Goal: Task Accomplishment & Management: Manage account settings

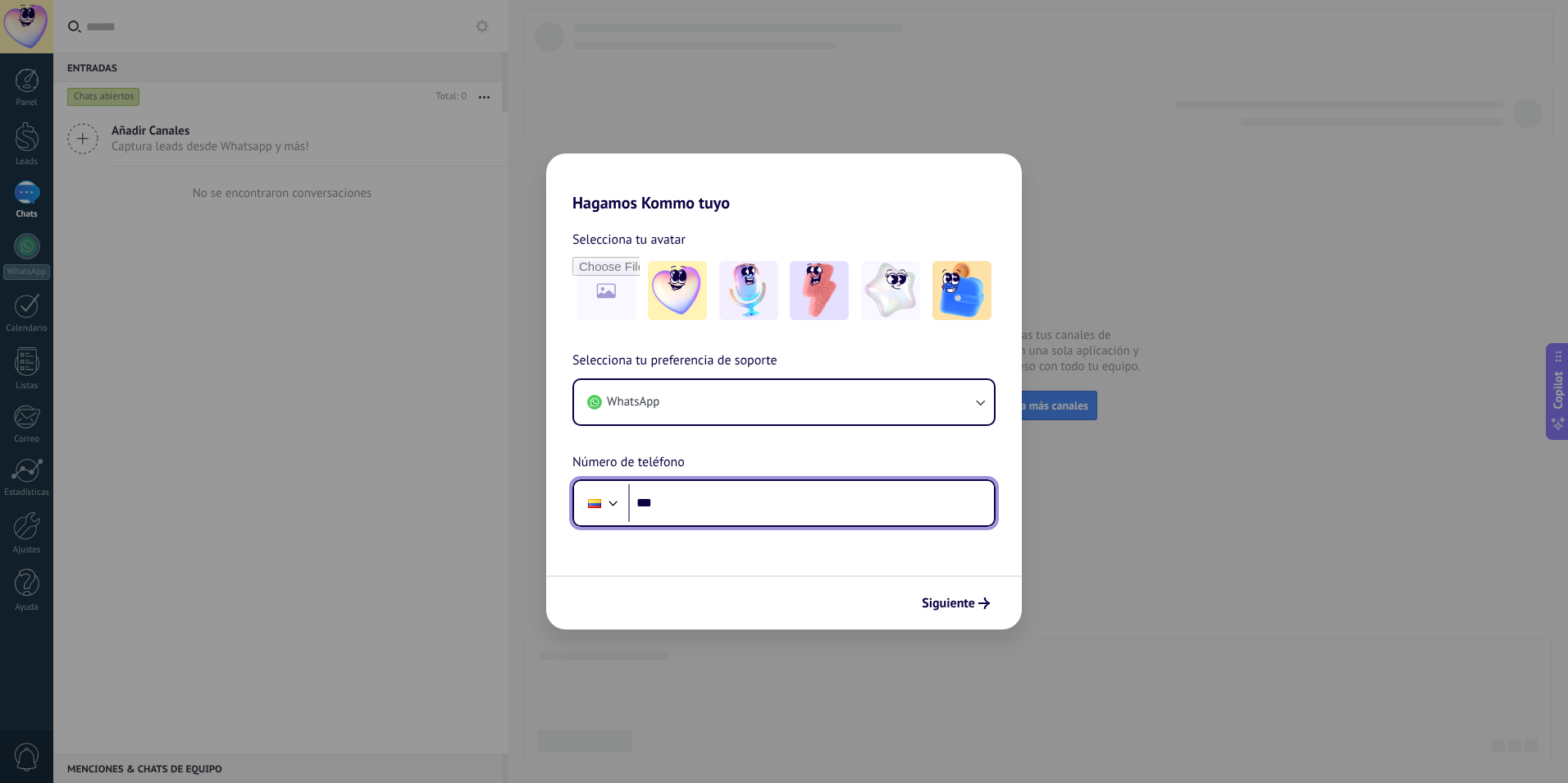
click at [741, 500] on input "***" at bounding box center [811, 503] width 366 height 38
type input "**********"
click at [1005, 608] on div "Siguiente" at bounding box center [784, 602] width 476 height 54
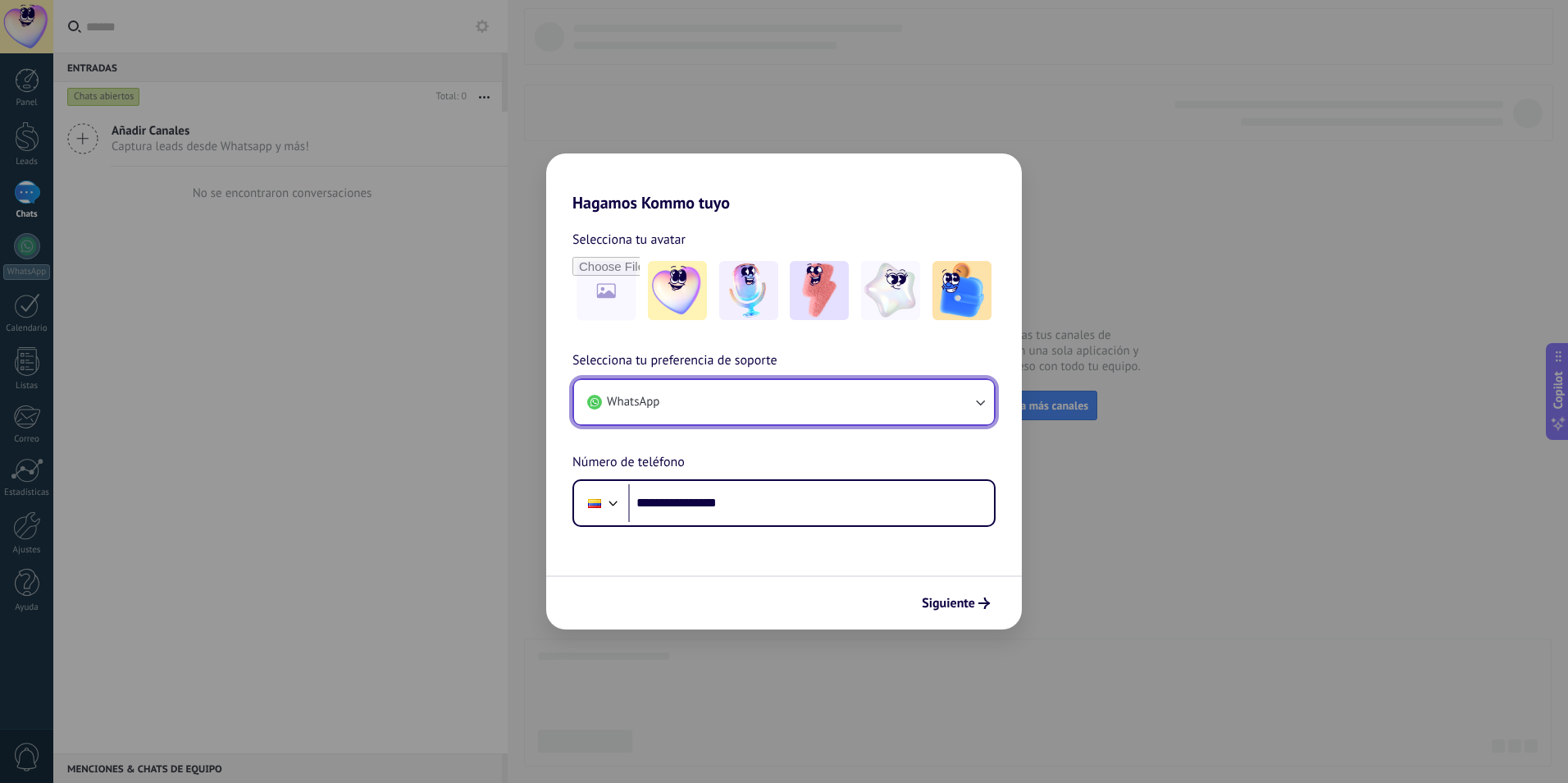
click at [935, 403] on button "WhatsApp" at bounding box center [784, 402] width 420 height 44
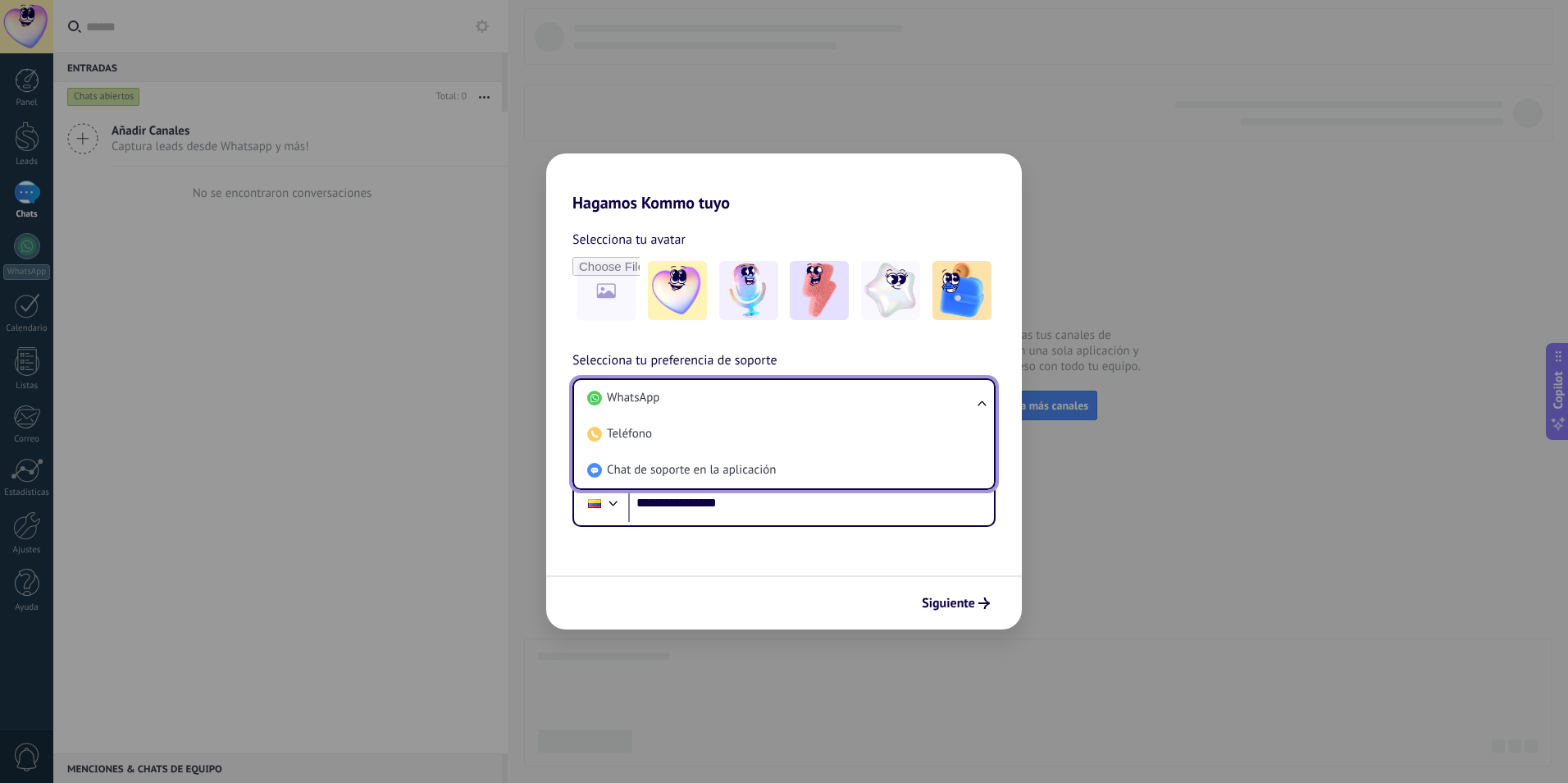
click at [935, 403] on li "WhatsApp" at bounding box center [781, 398] width 400 height 36
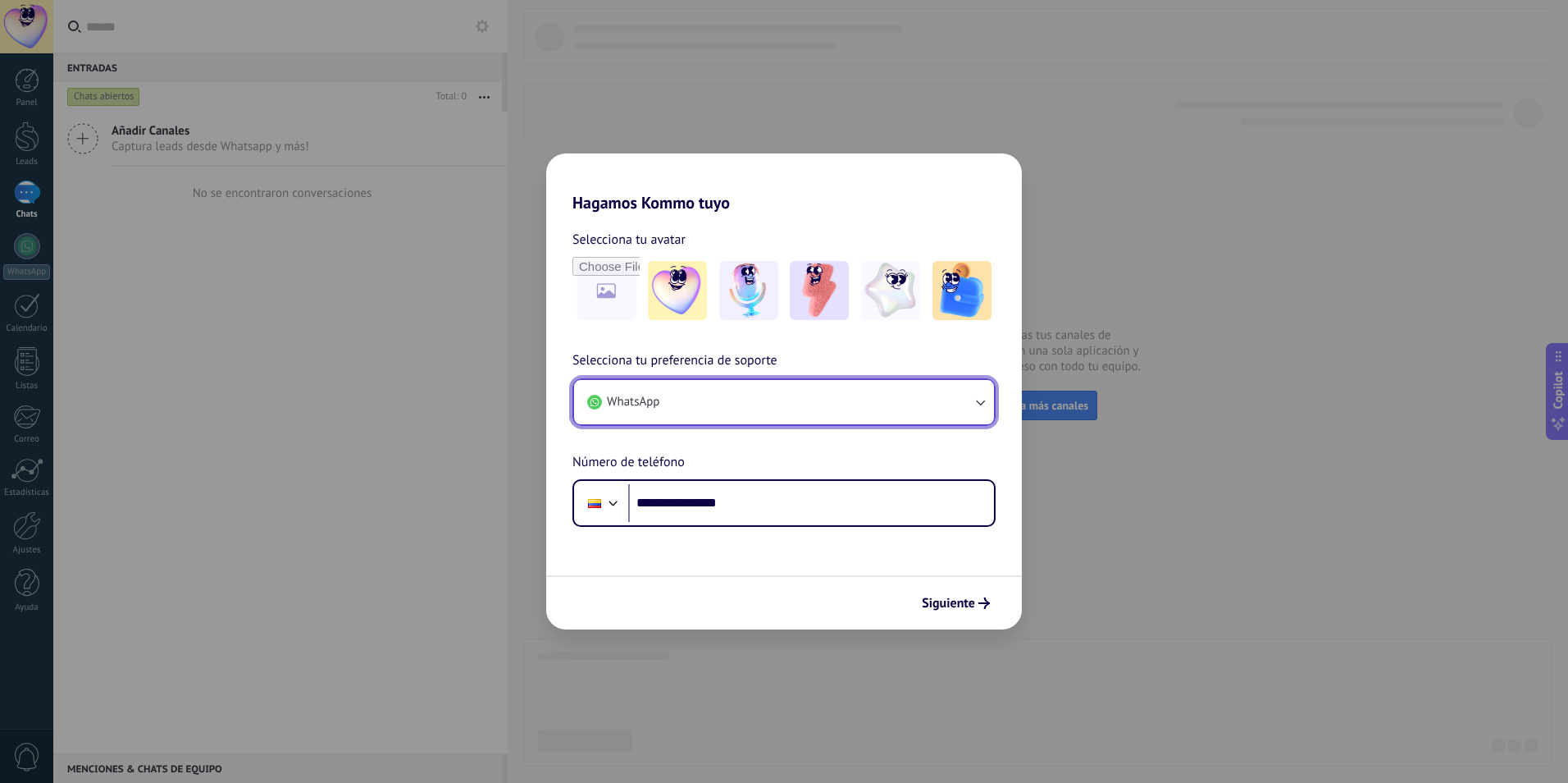
click at [935, 403] on button "WhatsApp" at bounding box center [784, 402] width 420 height 44
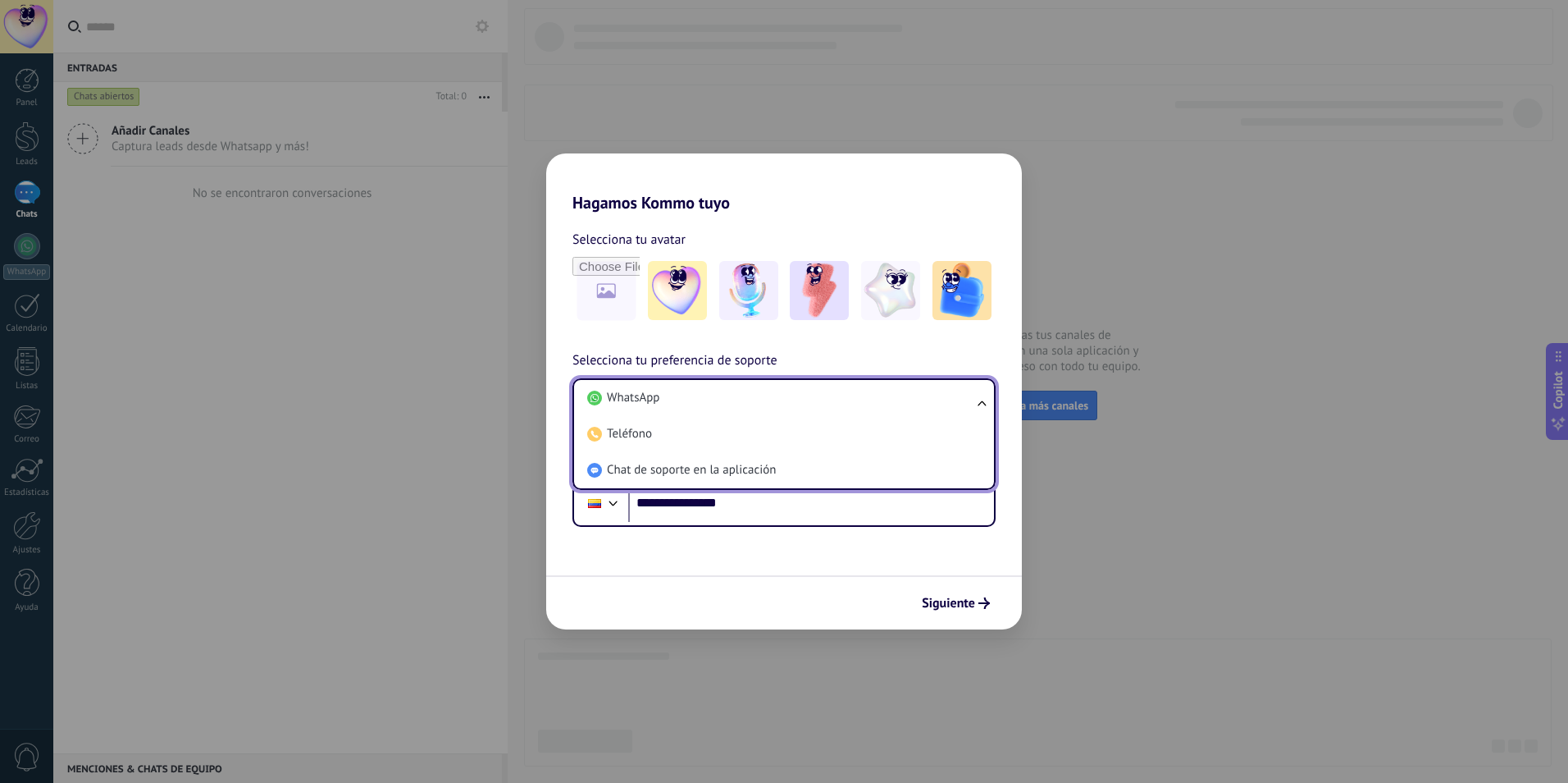
click at [935, 403] on li "WhatsApp" at bounding box center [781, 398] width 400 height 36
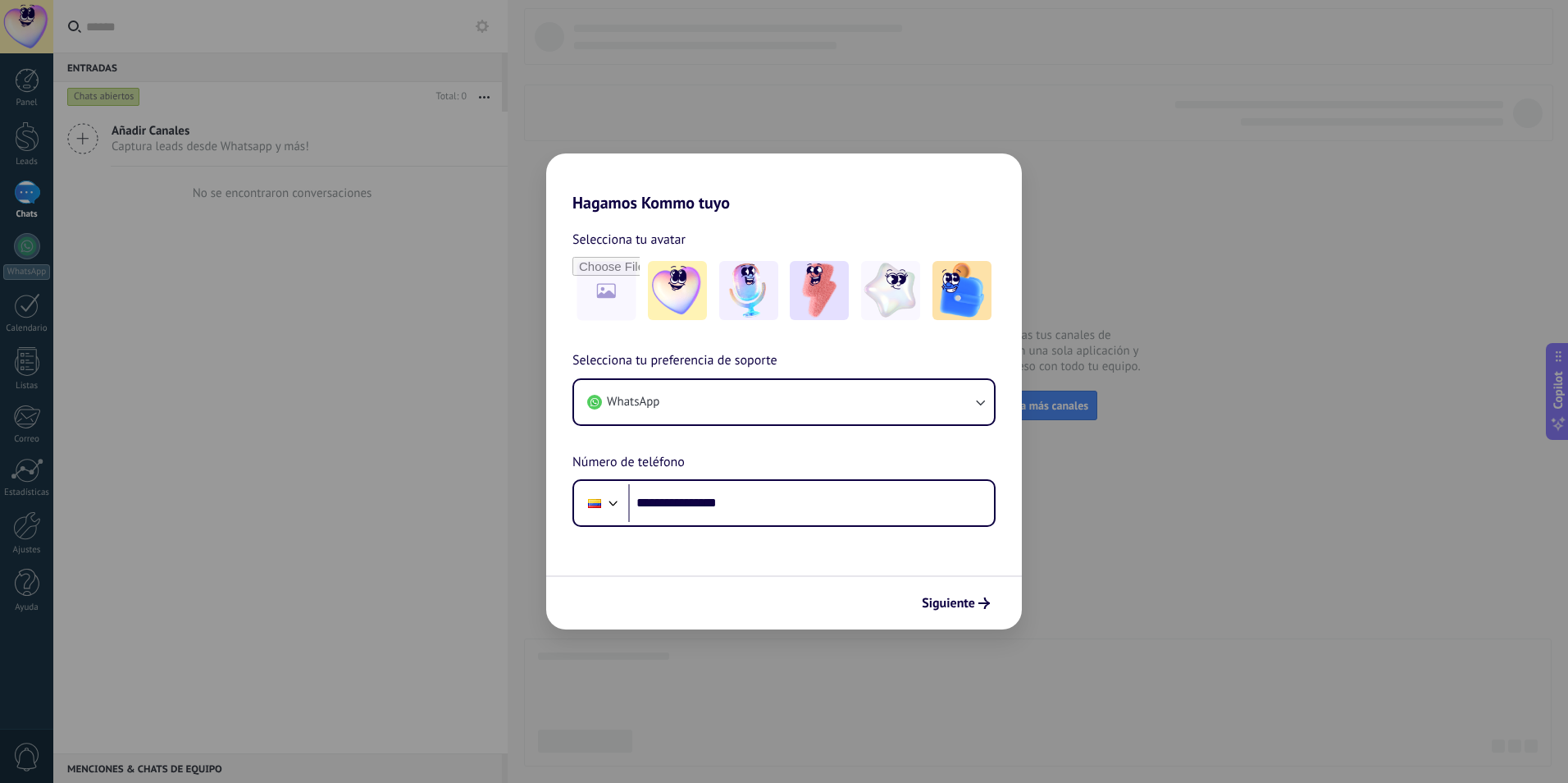
click at [964, 618] on div "Siguiente" at bounding box center [784, 602] width 476 height 54
click at [654, 291] on img at bounding box center [678, 291] width 59 height 59
click at [738, 284] on img at bounding box center [749, 291] width 59 height 59
click at [951, 600] on span "Siguiente" at bounding box center [948, 603] width 53 height 12
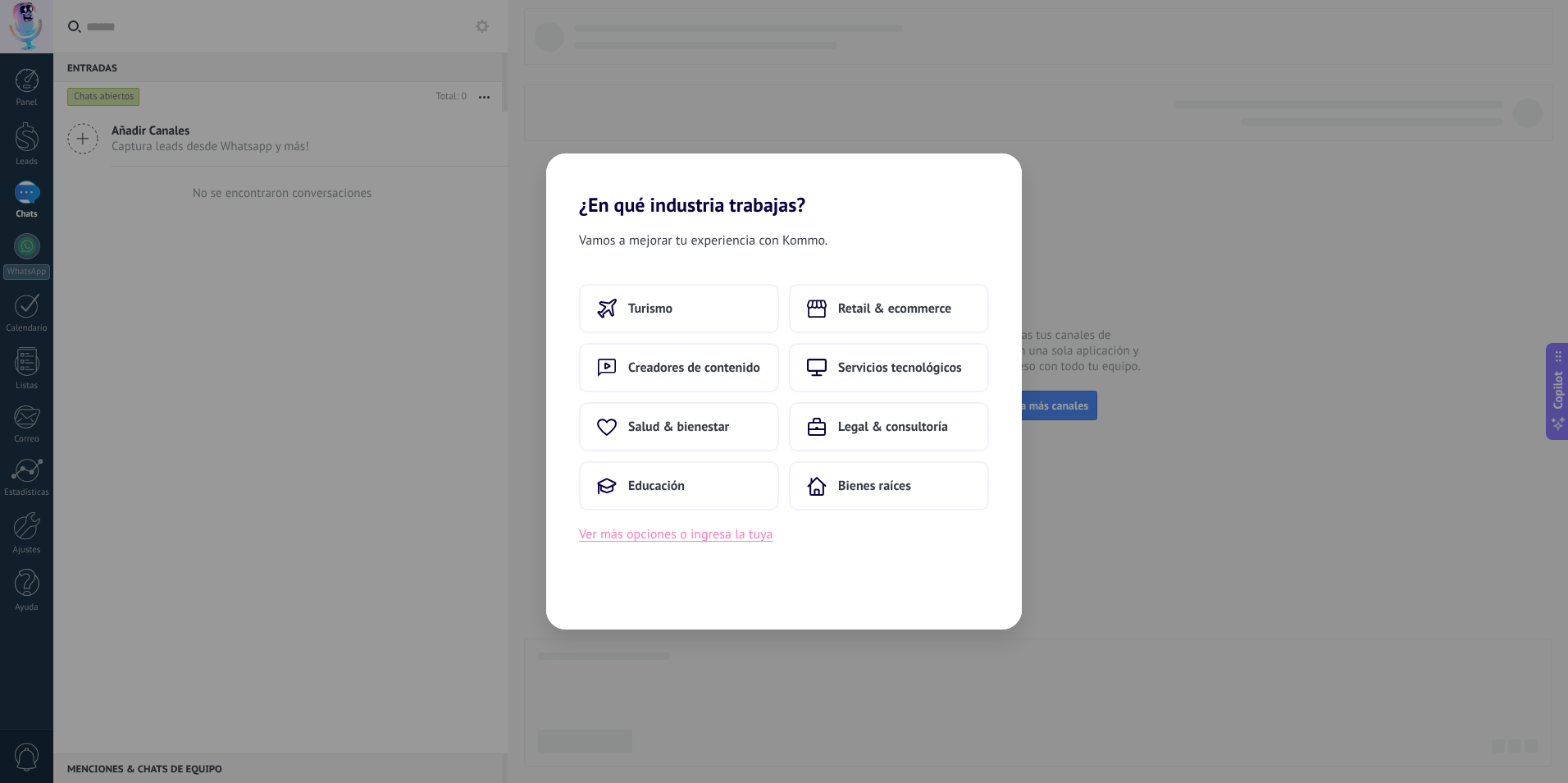
click at [697, 538] on button "Ver más opciones o ingresa la tuya" at bounding box center [676, 535] width 194 height 22
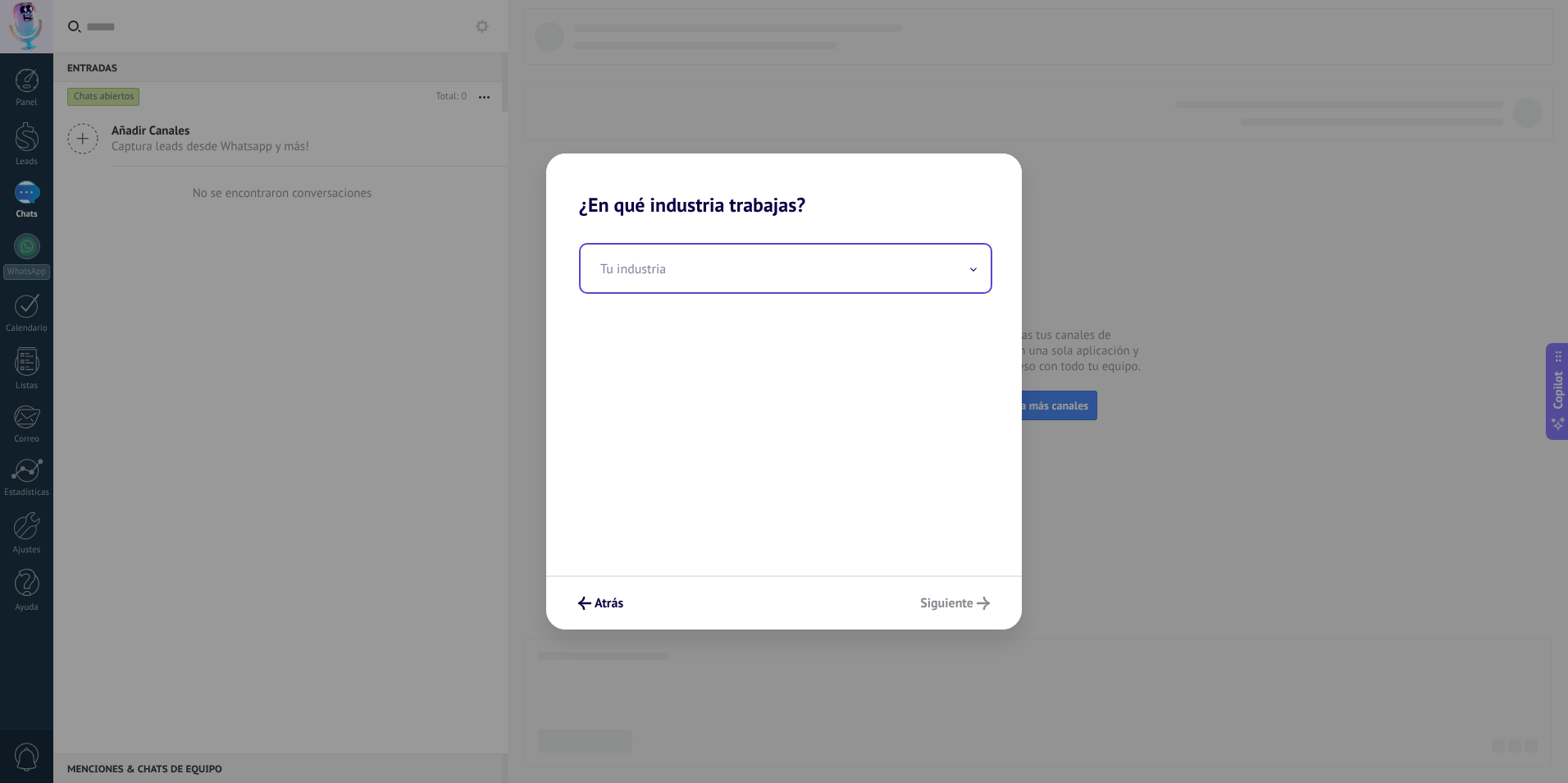
click at [747, 287] on input "text" at bounding box center [785, 268] width 410 height 48
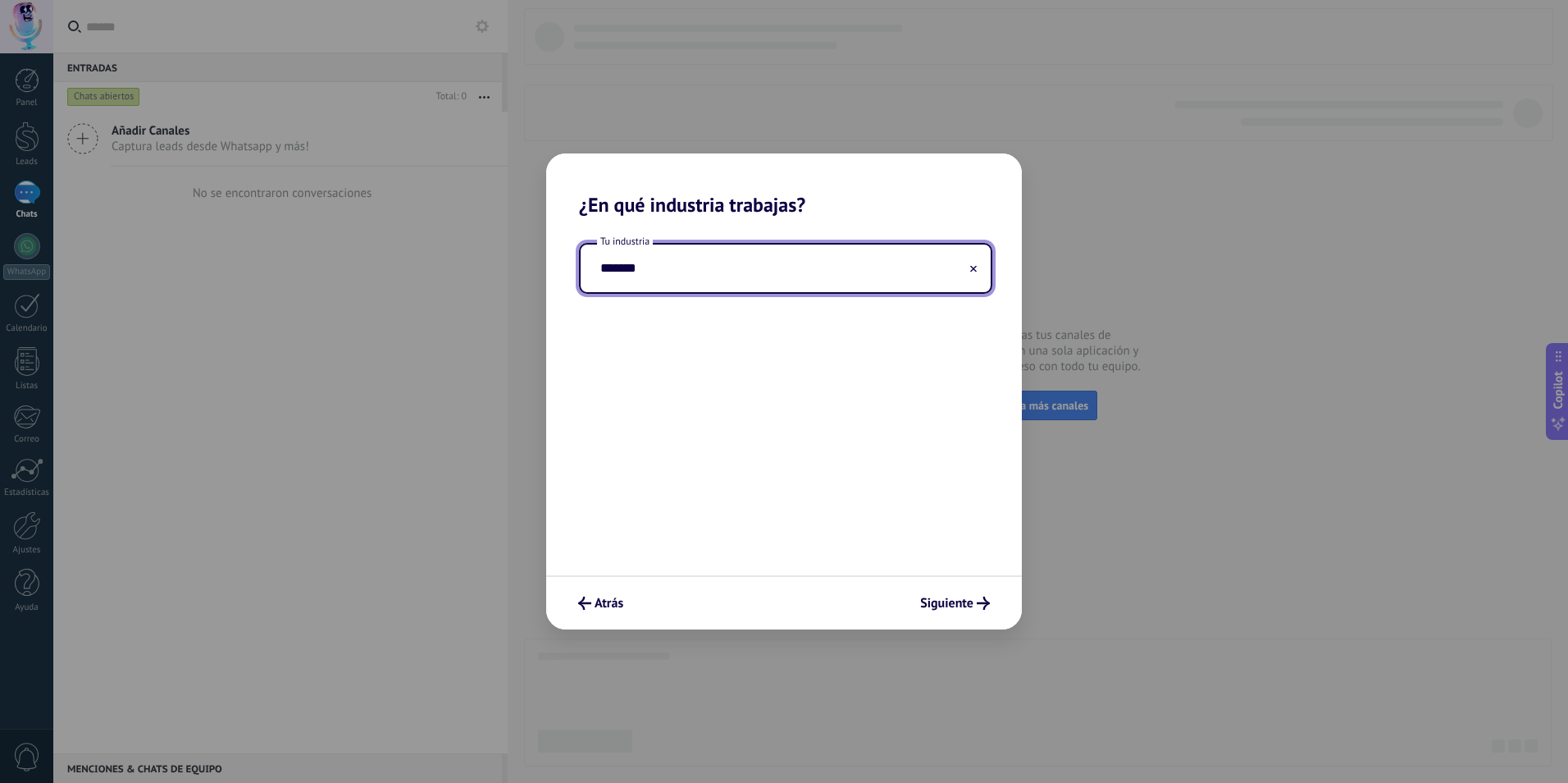
type input "*******"
click at [978, 592] on button "Siguiente" at bounding box center [955, 603] width 84 height 28
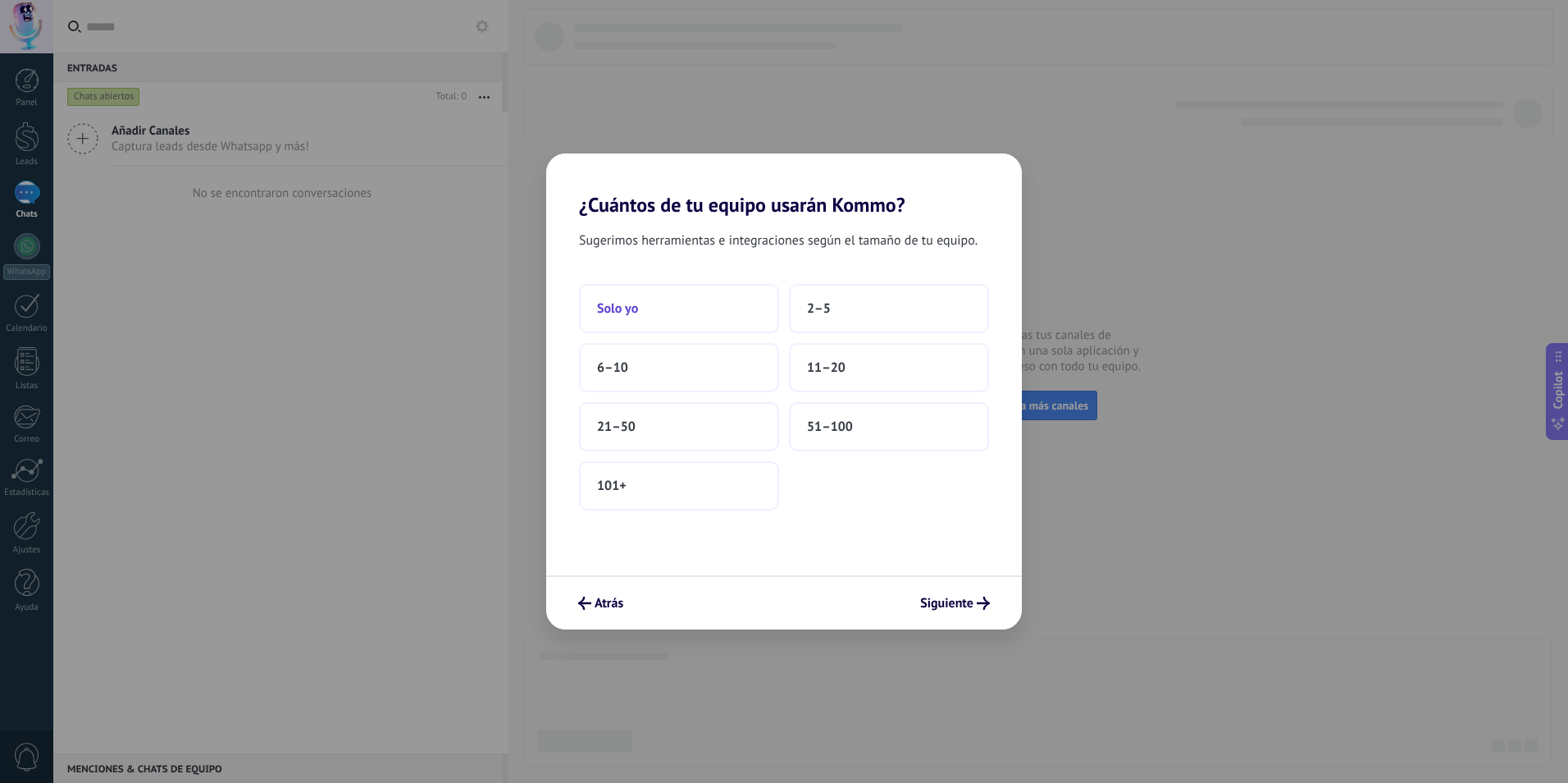
click at [728, 309] on button "Solo yo" at bounding box center [679, 309] width 200 height 49
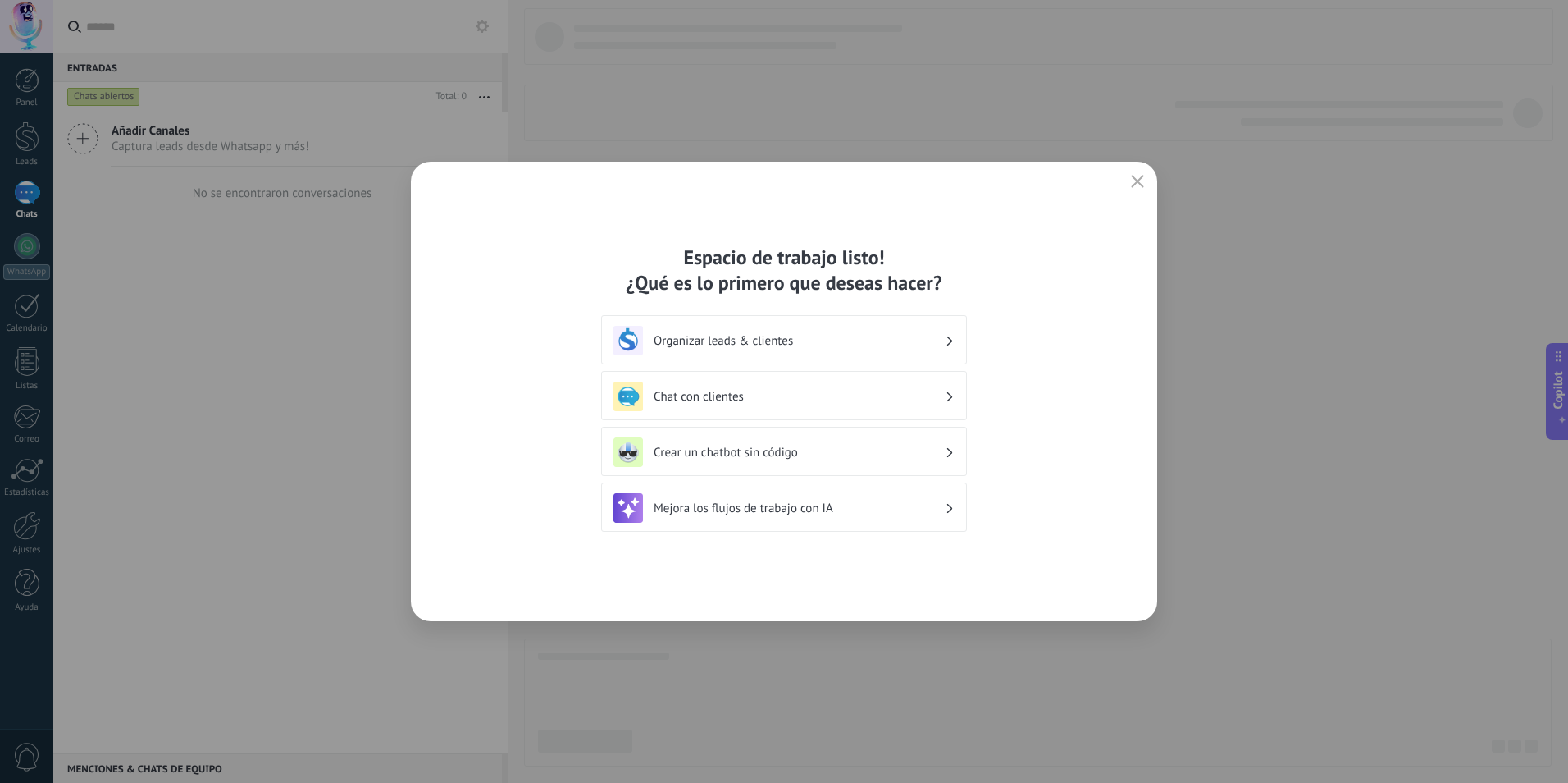
click at [812, 350] on div "Organizar leads & clientes" at bounding box center [784, 340] width 342 height 30
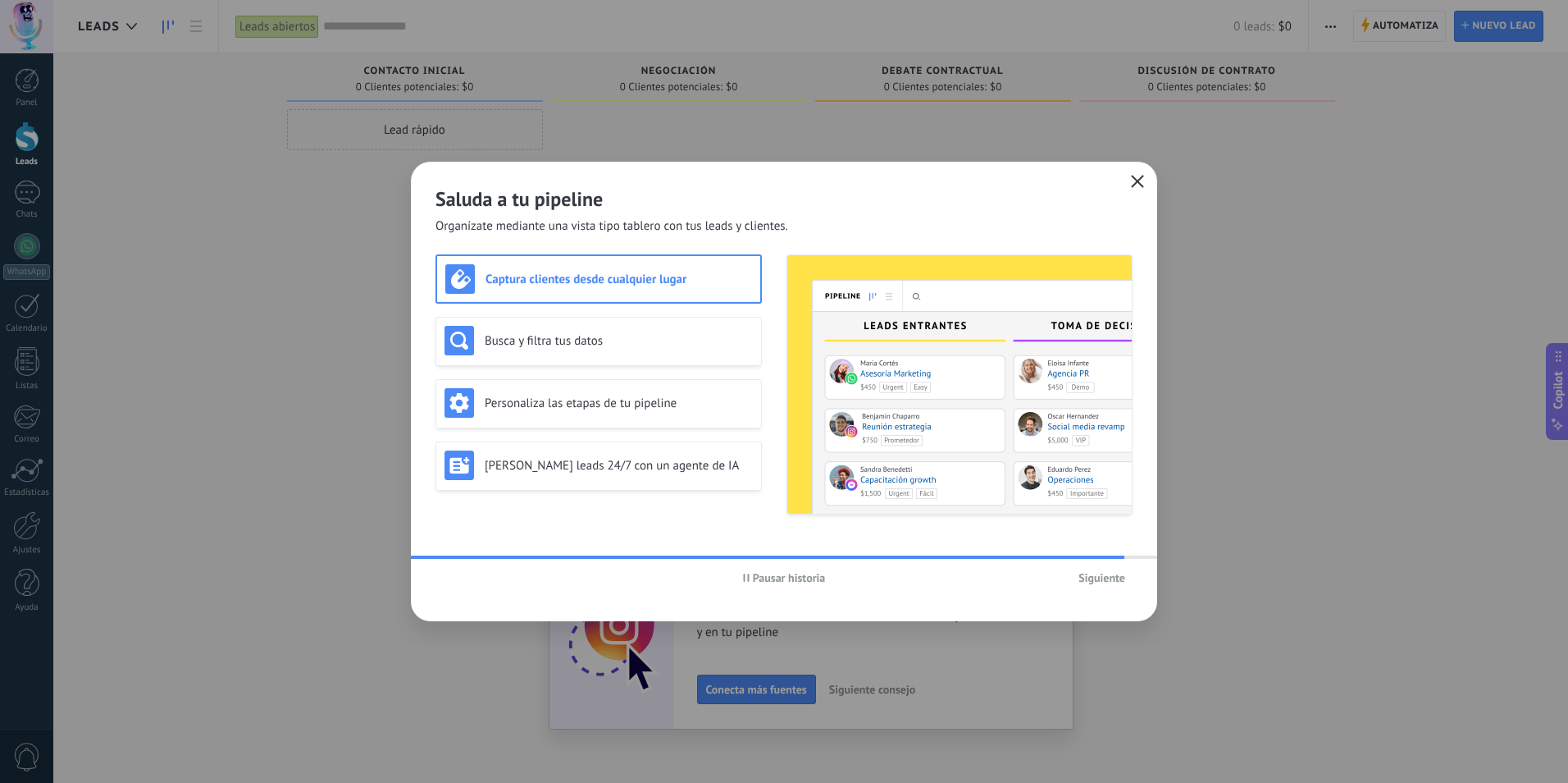
click at [1139, 170] on div "Saluda a tu pipeline Organízate mediante una vista tipo tablero con tus leads y…" at bounding box center [784, 391] width 747 height 459
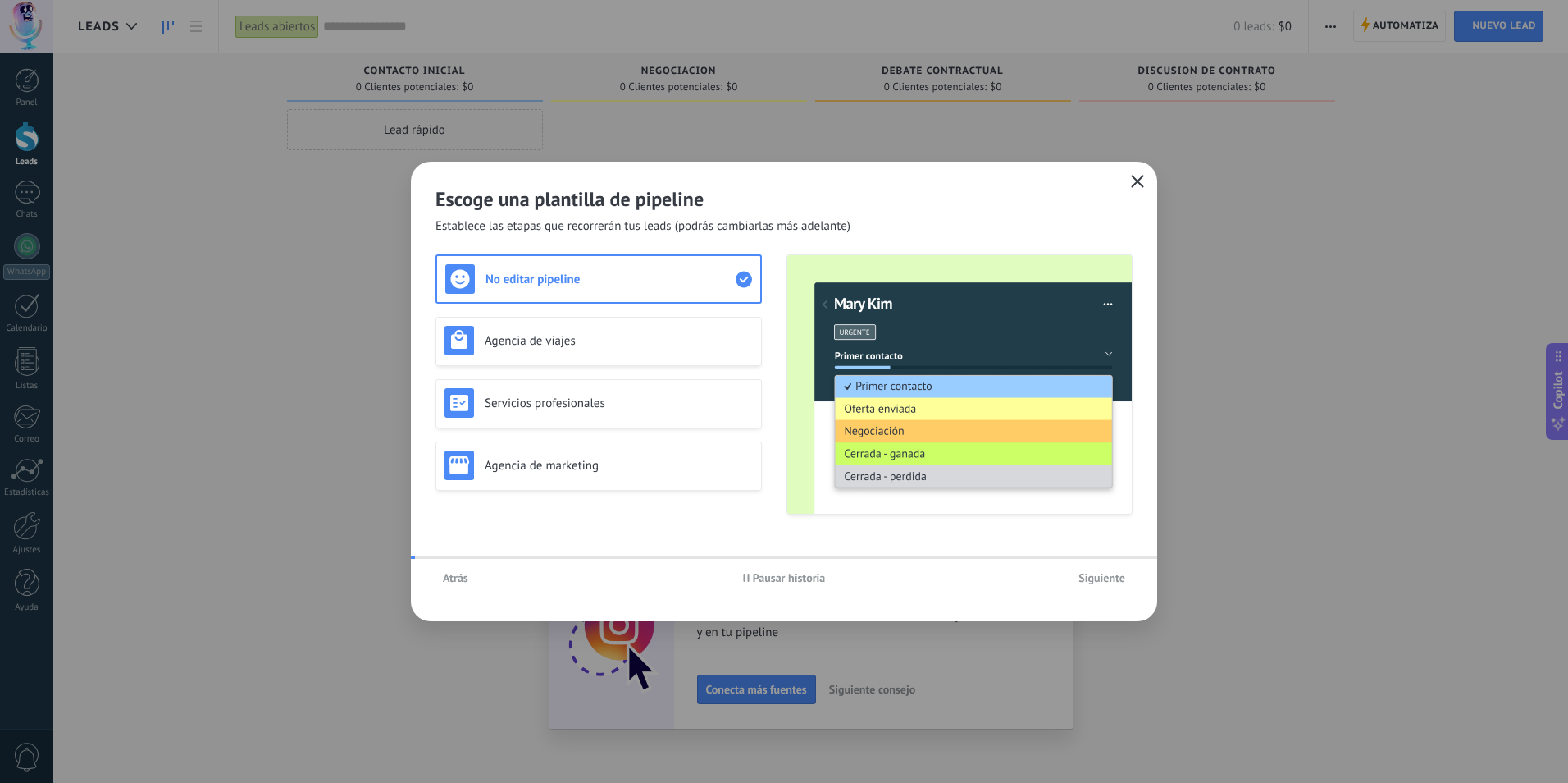
click at [1140, 177] on icon "button" at bounding box center [1138, 181] width 13 height 13
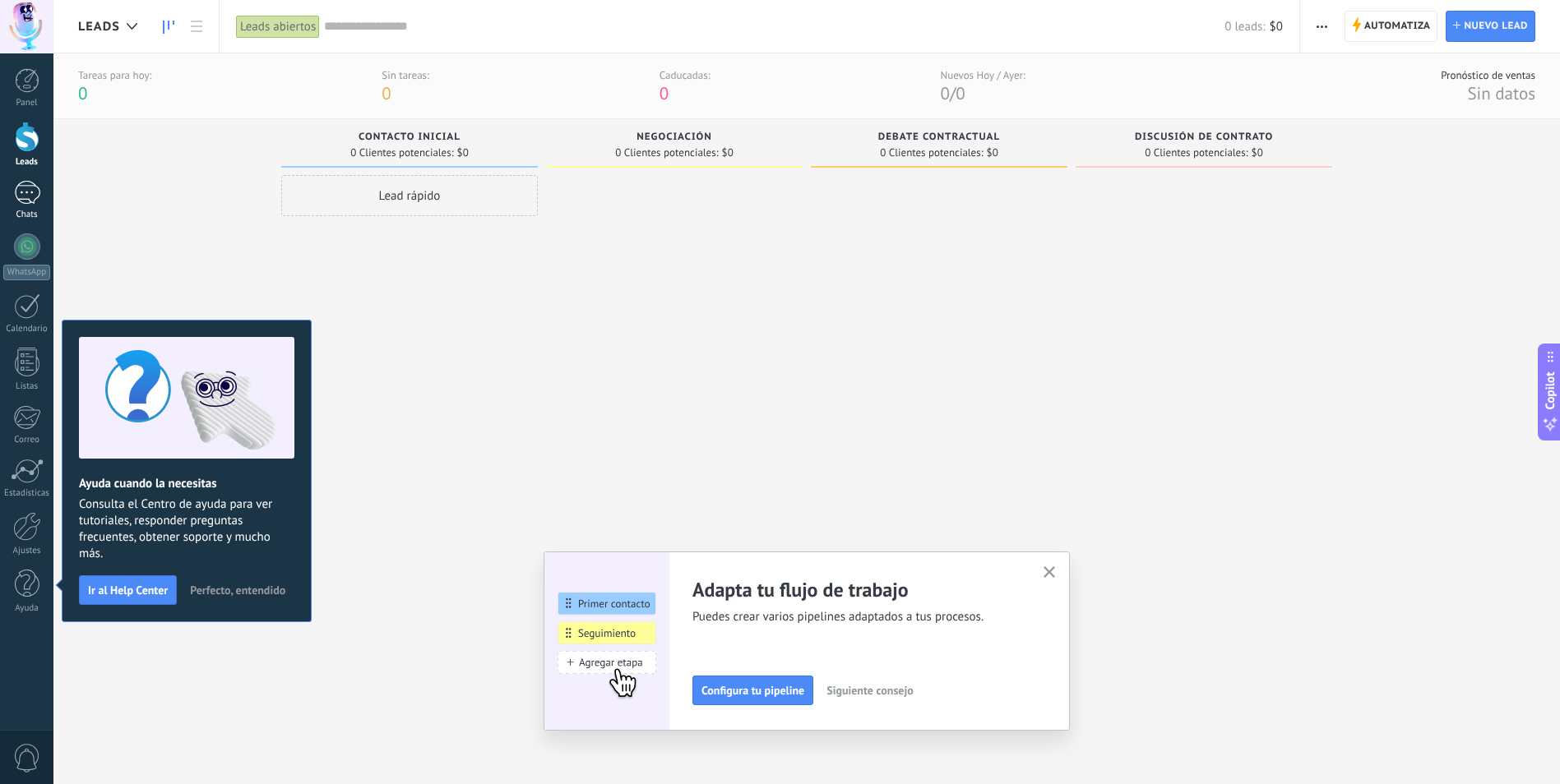
click at [33, 198] on div at bounding box center [27, 192] width 26 height 24
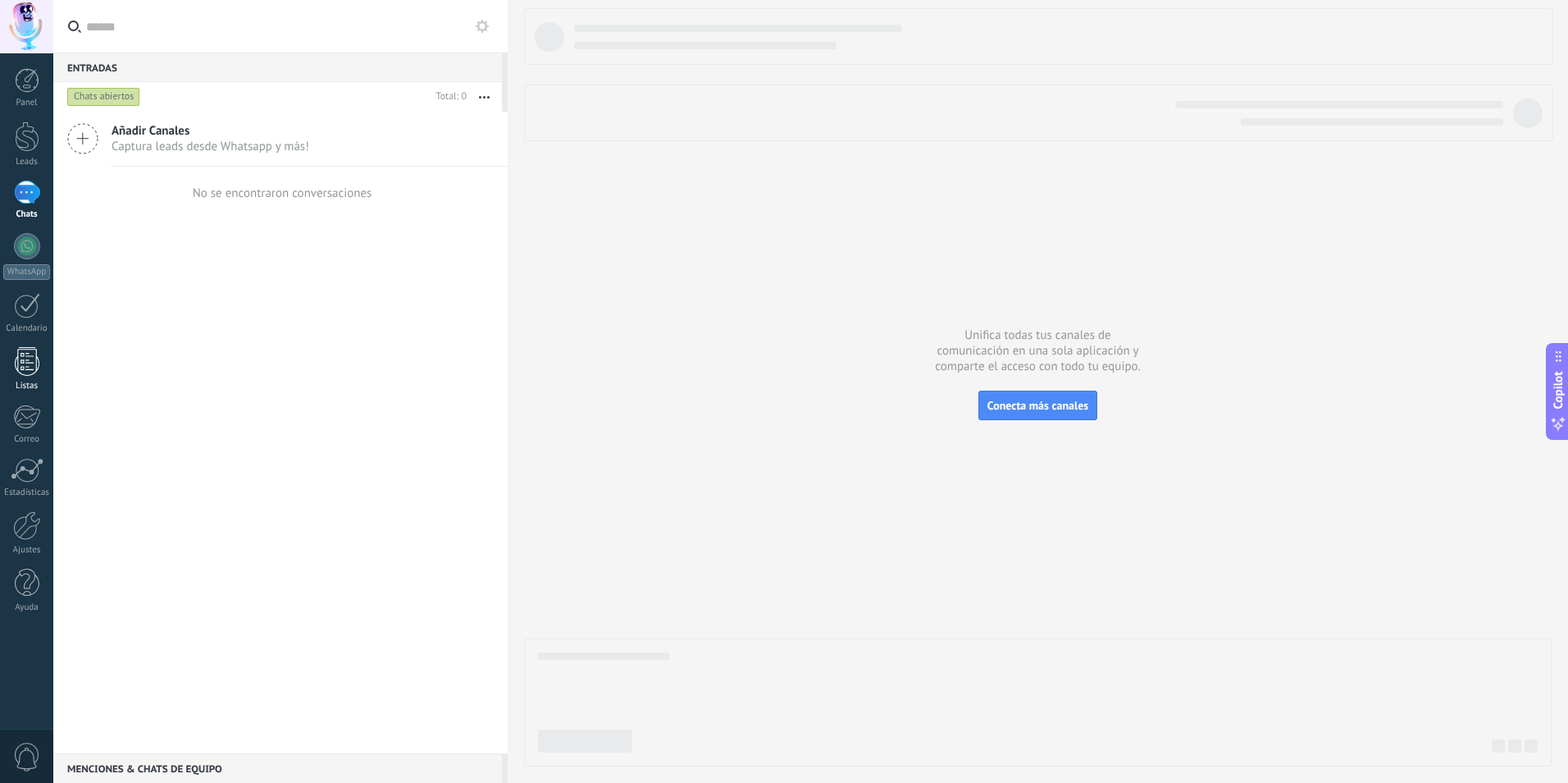
click at [26, 374] on div at bounding box center [26, 361] width 24 height 29
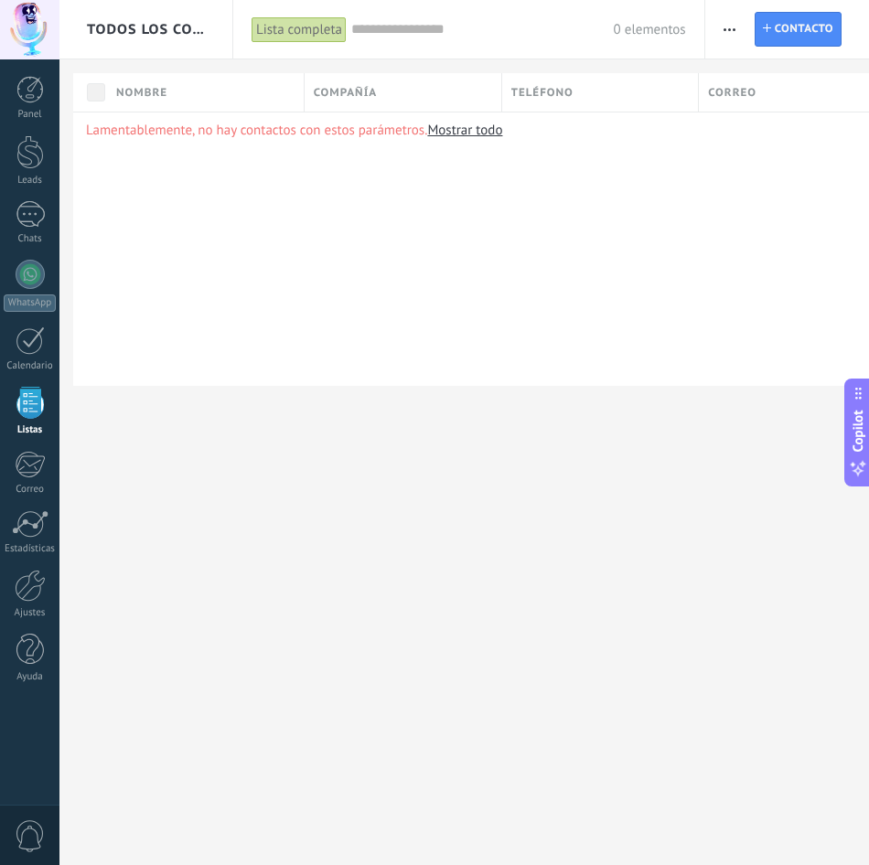
click at [725, 28] on use "button" at bounding box center [730, 29] width 12 height 3
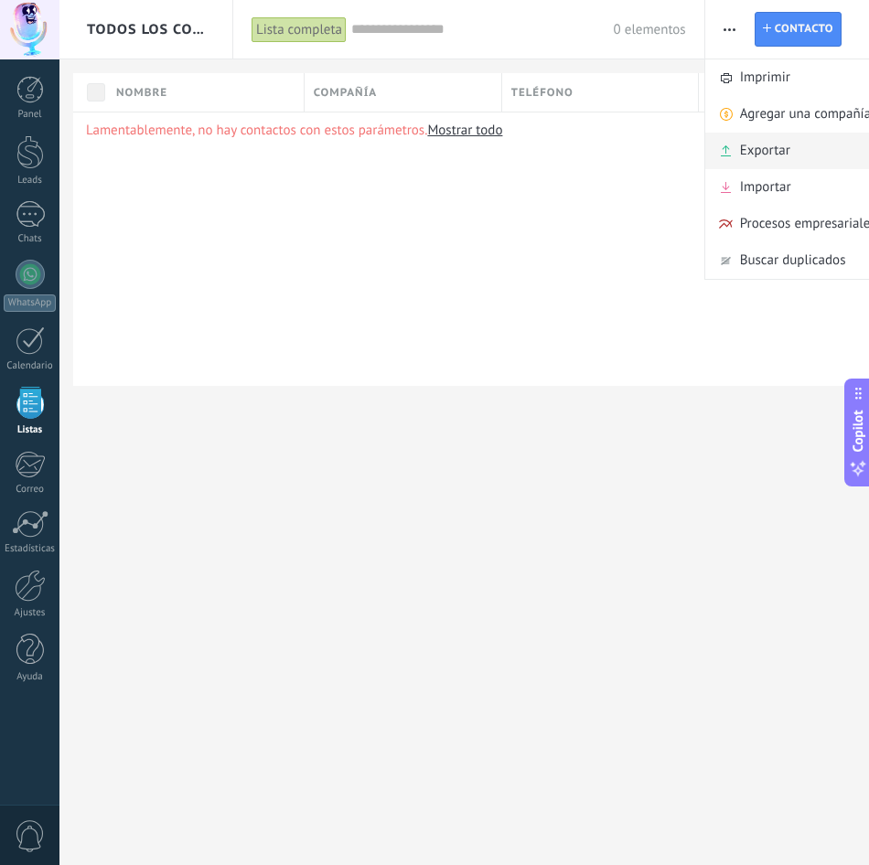
click at [790, 154] on span "Exportar" at bounding box center [765, 151] width 50 height 37
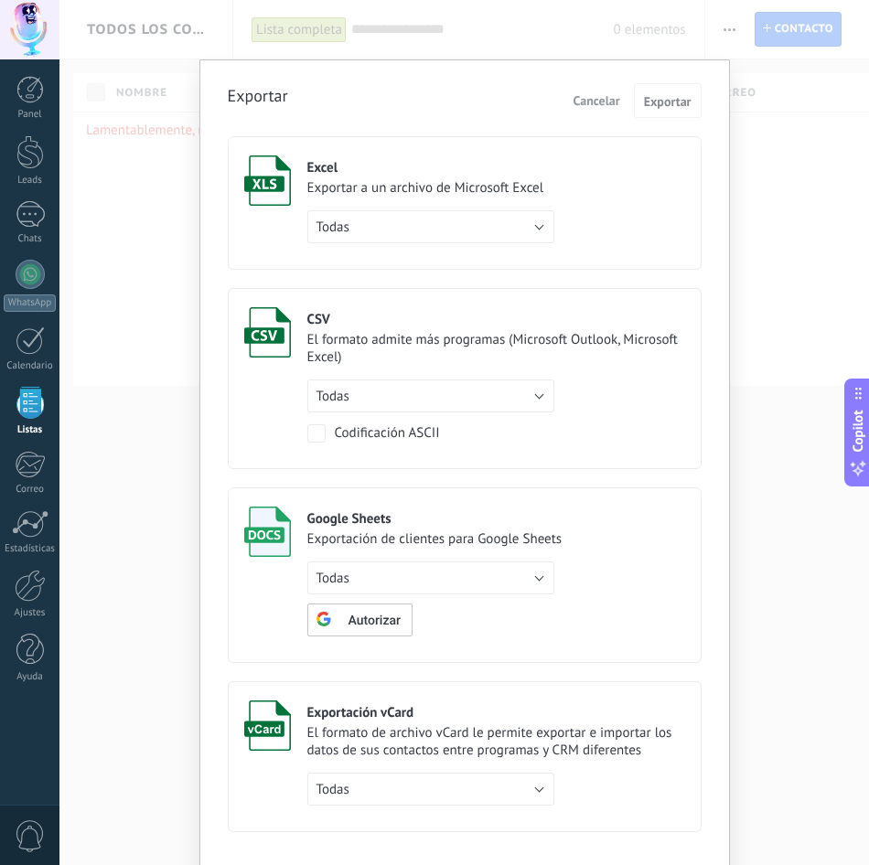
click at [134, 89] on div "Exportar Cancelar Exportar Excel Exportar a un archivo de Microsoft Excel Todas…" at bounding box center [464, 432] width 810 height 865
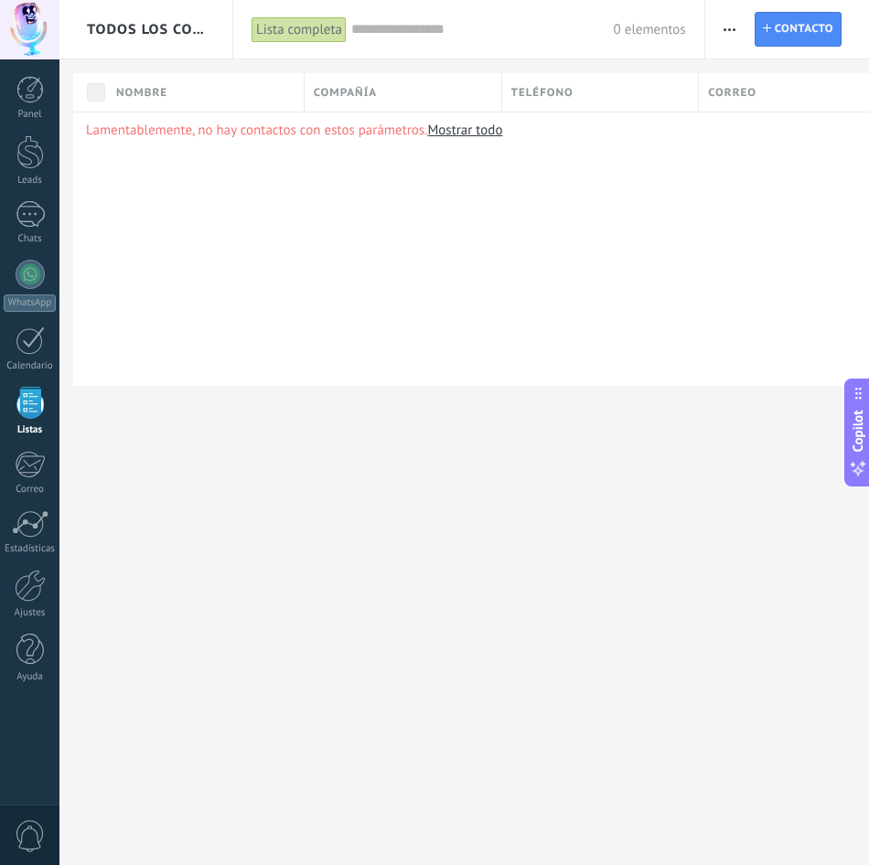
click at [729, 20] on span "button" at bounding box center [730, 29] width 12 height 35
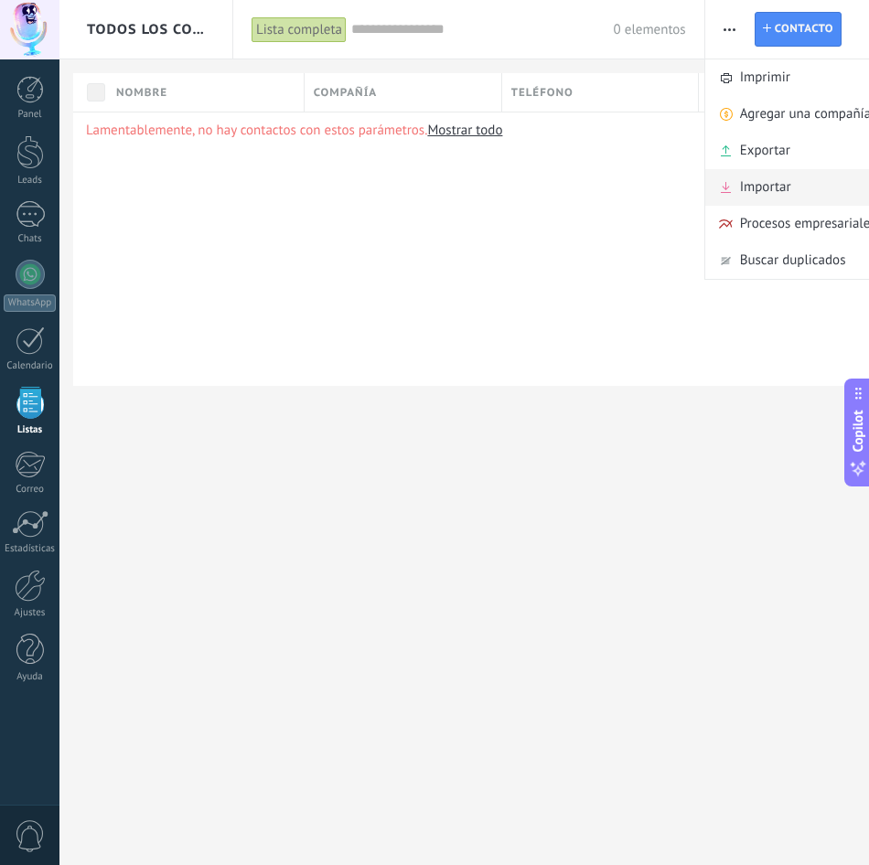
click at [771, 185] on span "Importar" at bounding box center [765, 187] width 51 height 37
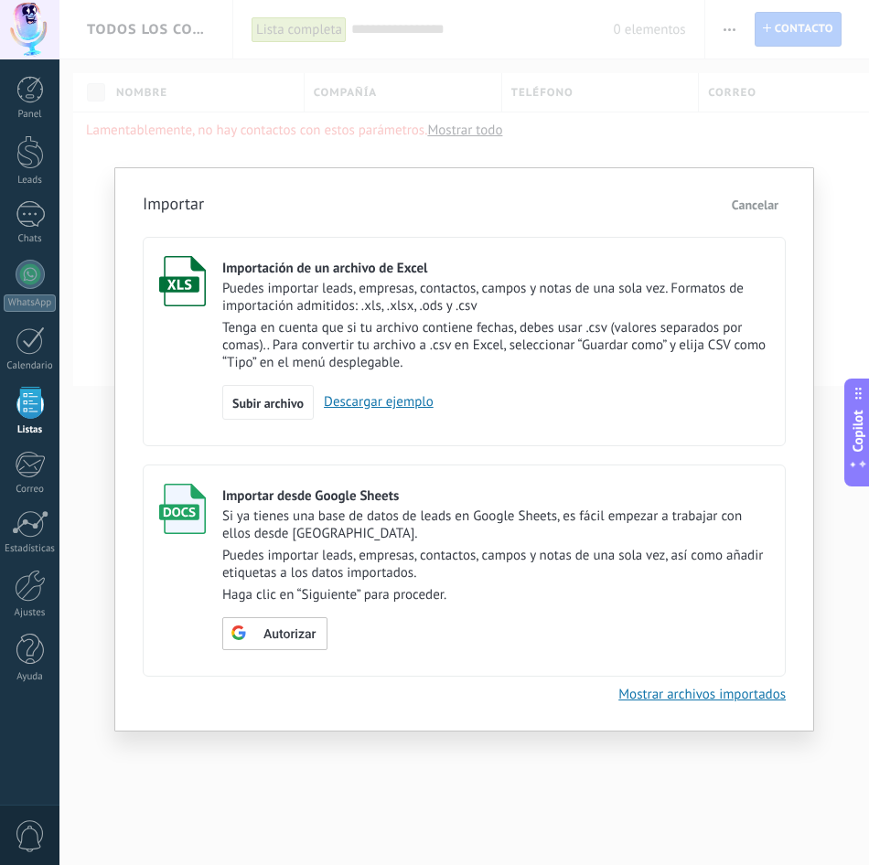
click at [400, 395] on link "Descargar ejemplo" at bounding box center [374, 401] width 120 height 17
click at [291, 629] on span "Autorizar" at bounding box center [289, 635] width 52 height 13
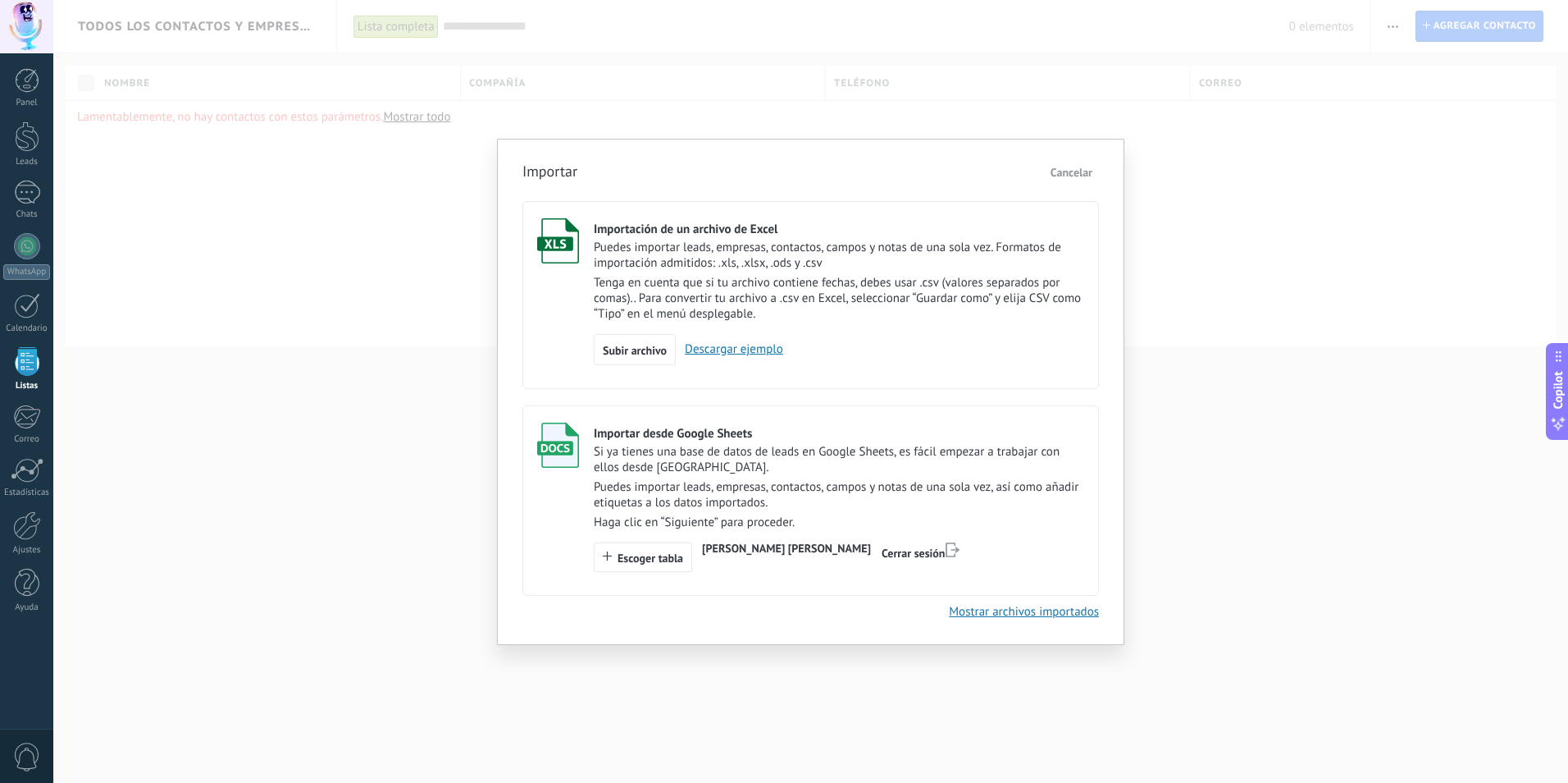
click at [808, 535] on div "Importar desde Google Sheets Si ya tienes una base de datos de leads en Google …" at bounding box center [838, 497] width 490 height 150
click at [644, 554] on span "Escoger tabla" at bounding box center [650, 558] width 65 height 12
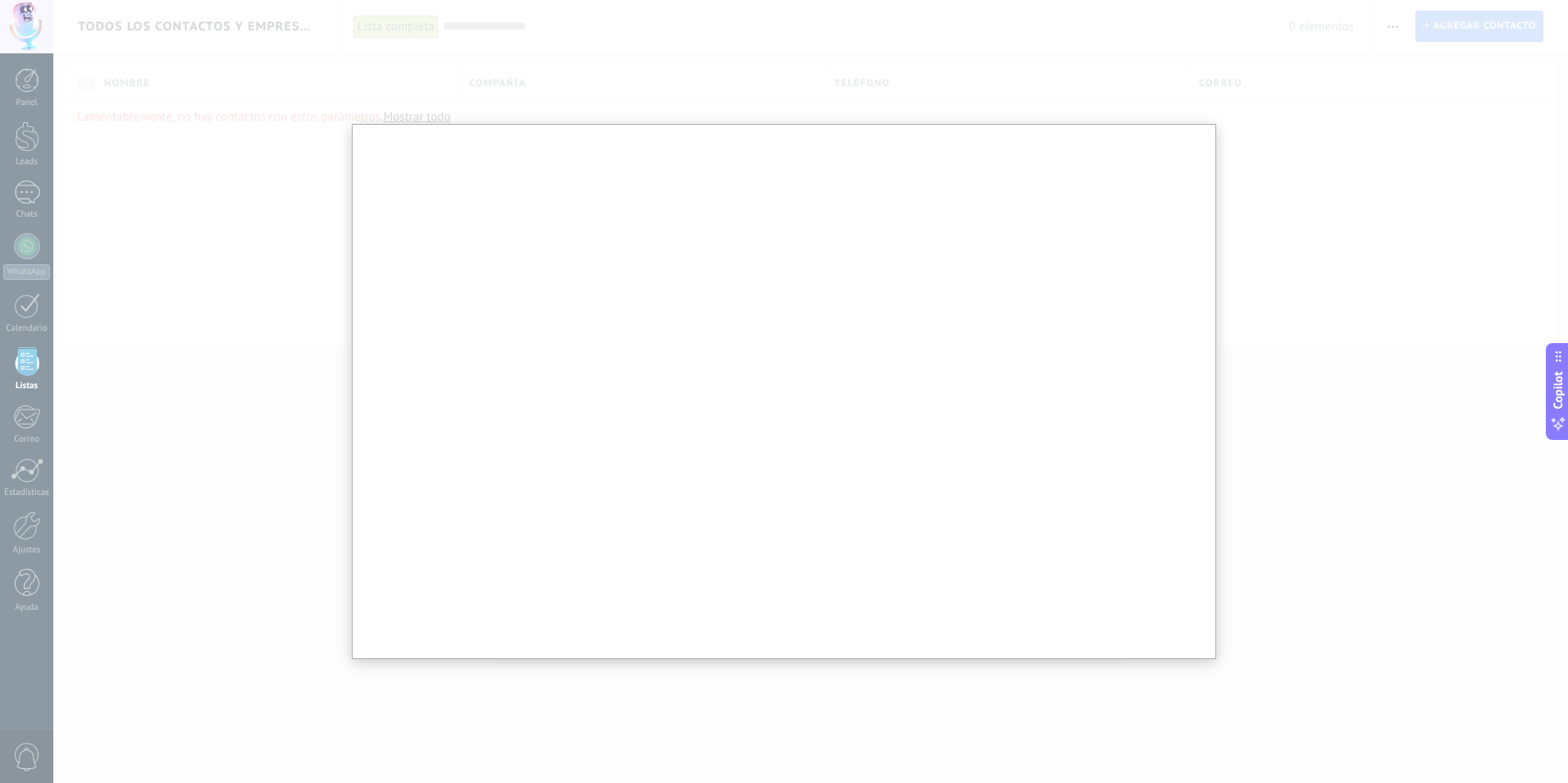
click at [1255, 111] on div at bounding box center [784, 391] width 1568 height 783
click at [710, 75] on div at bounding box center [784, 391] width 1568 height 783
click at [1244, 150] on div at bounding box center [784, 391] width 1568 height 783
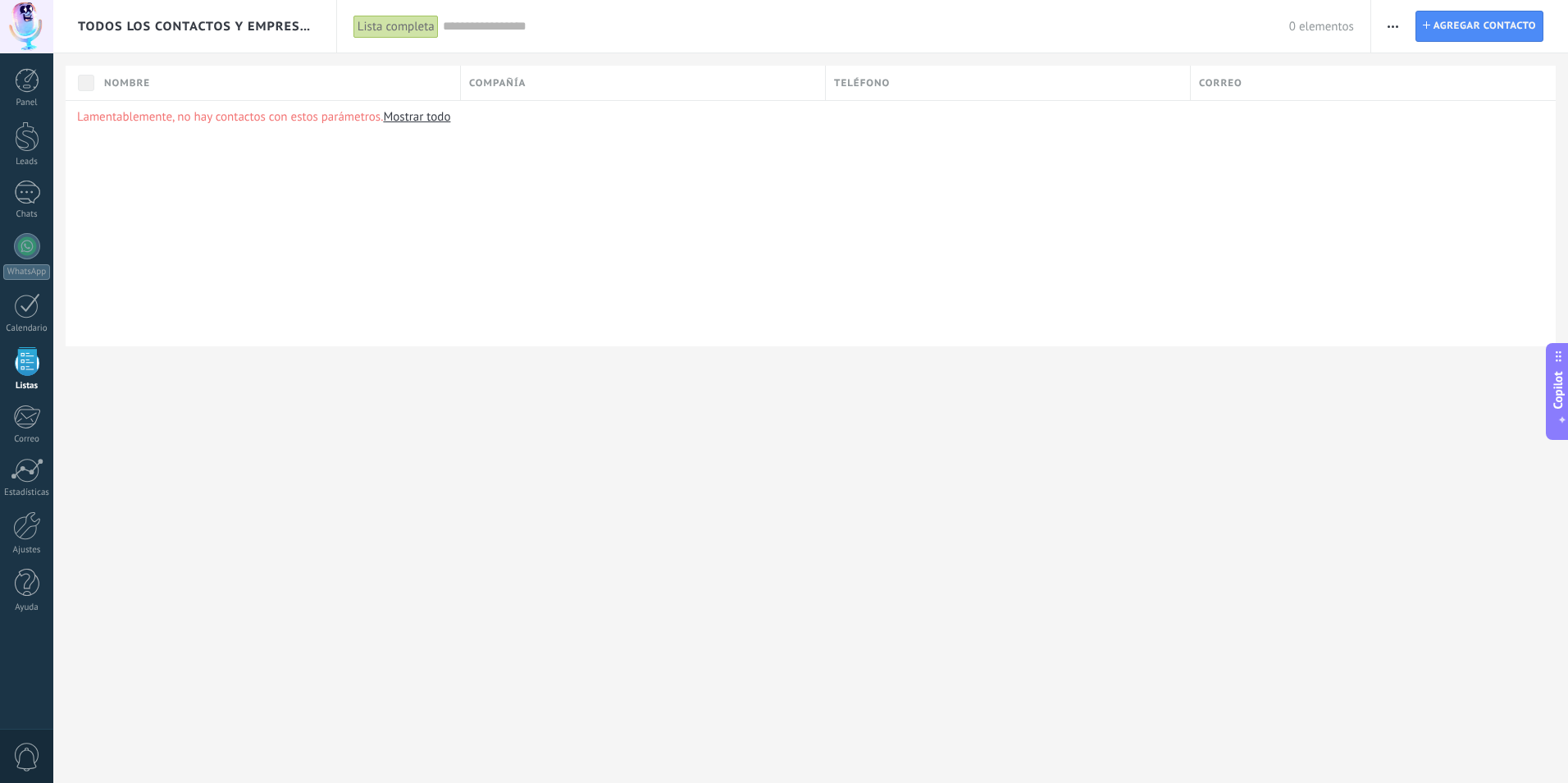
drag, startPoint x: 1237, startPoint y: 197, endPoint x: 1229, endPoint y: 204, distance: 10.6
click at [1237, 198] on div "Lamentablemente, no hay contactos con estos parámetros. Mostrar todo" at bounding box center [810, 223] width 1490 height 246
click at [1397, 26] on use "button" at bounding box center [1393, 26] width 11 height 3
click at [1417, 144] on span "Exportar" at bounding box center [1425, 135] width 45 height 33
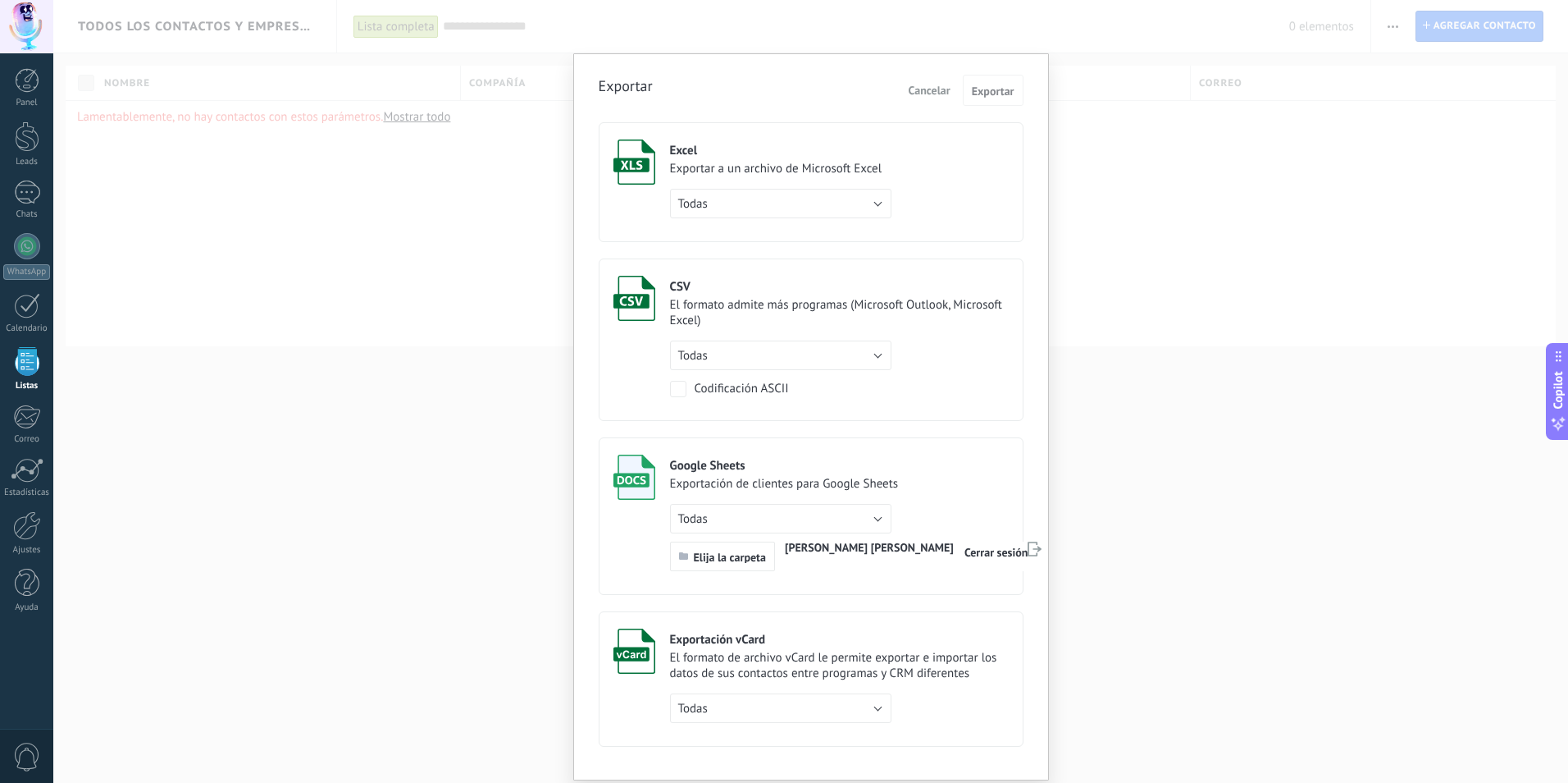
click at [1234, 152] on div "Exportar Cancelar Exportar Excel Exportar a un archivo de Microsoft Excel Todas…" at bounding box center [810, 391] width 1515 height 783
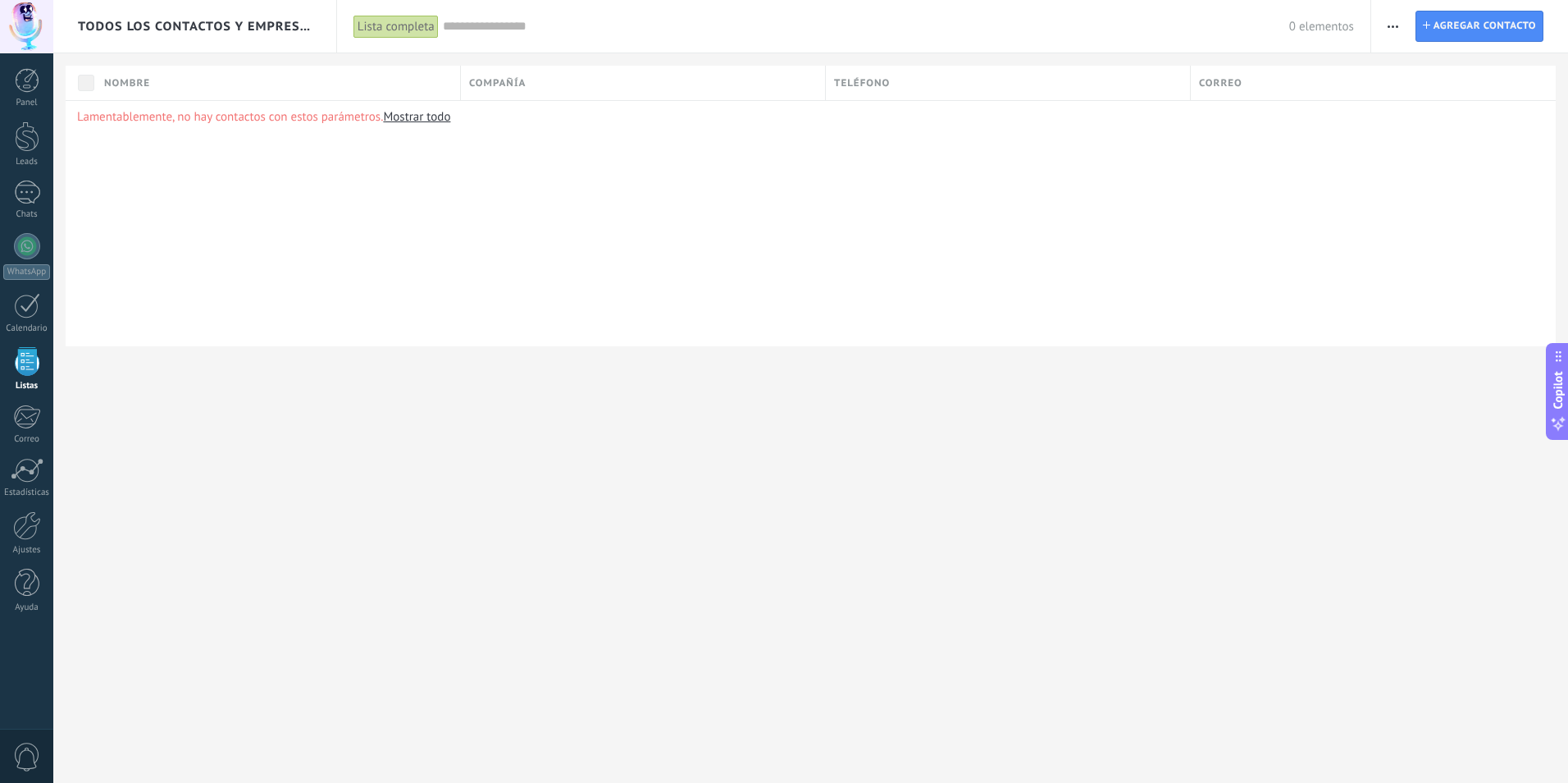
click at [1405, 35] on button "button" at bounding box center [1393, 26] width 24 height 31
click at [1403, 160] on span "Importar" at bounding box center [1425, 168] width 46 height 33
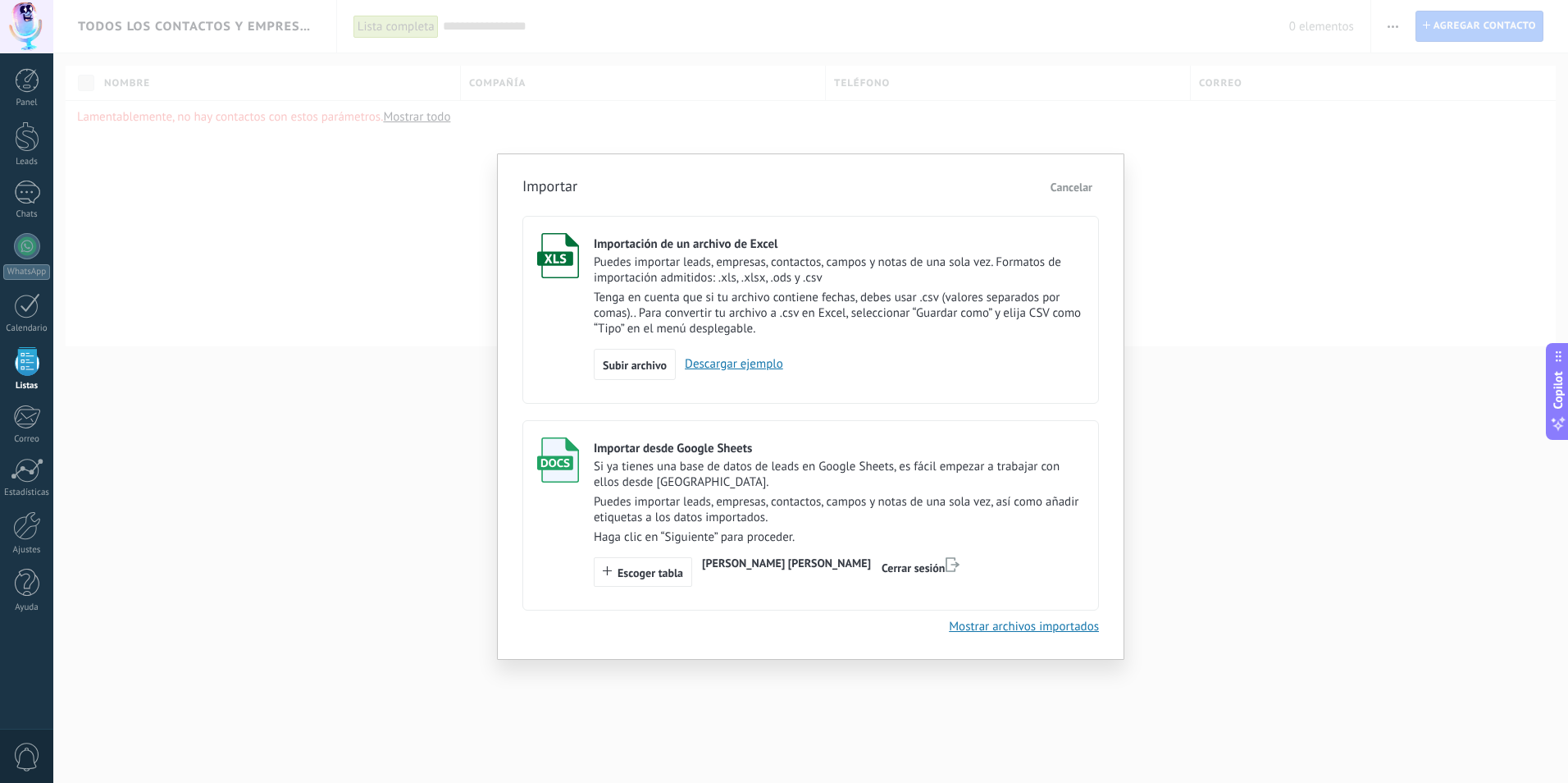
click at [819, 560] on span "[PERSON_NAME] [PERSON_NAME]" at bounding box center [786, 562] width 169 height 14
click at [818, 556] on span "[PERSON_NAME] [PERSON_NAME]" at bounding box center [786, 562] width 169 height 14
click at [645, 574] on span "Escoger tabla" at bounding box center [650, 572] width 65 height 12
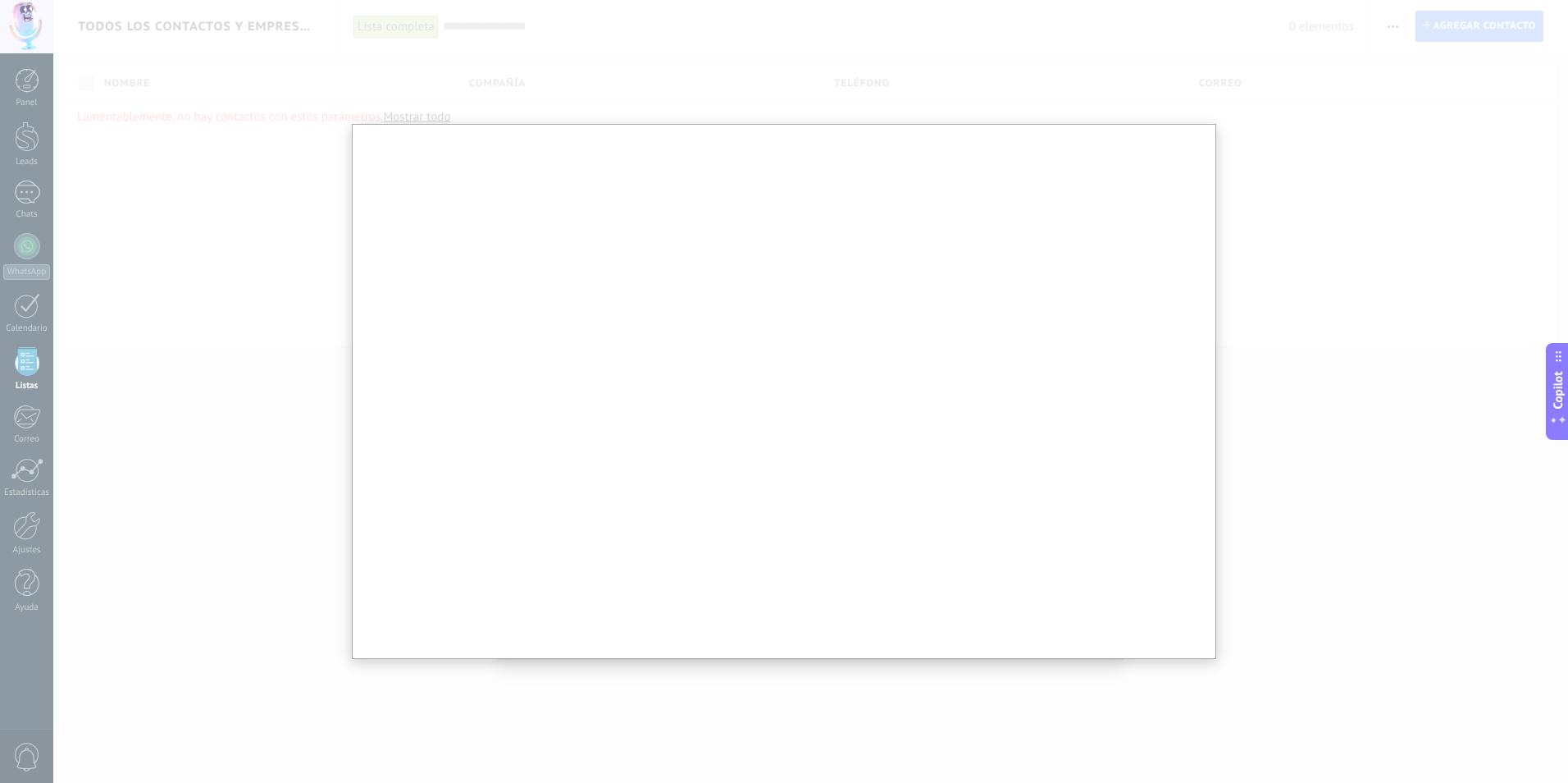
click at [1319, 137] on div at bounding box center [784, 391] width 1568 height 783
click at [1409, 111] on div at bounding box center [784, 391] width 1568 height 783
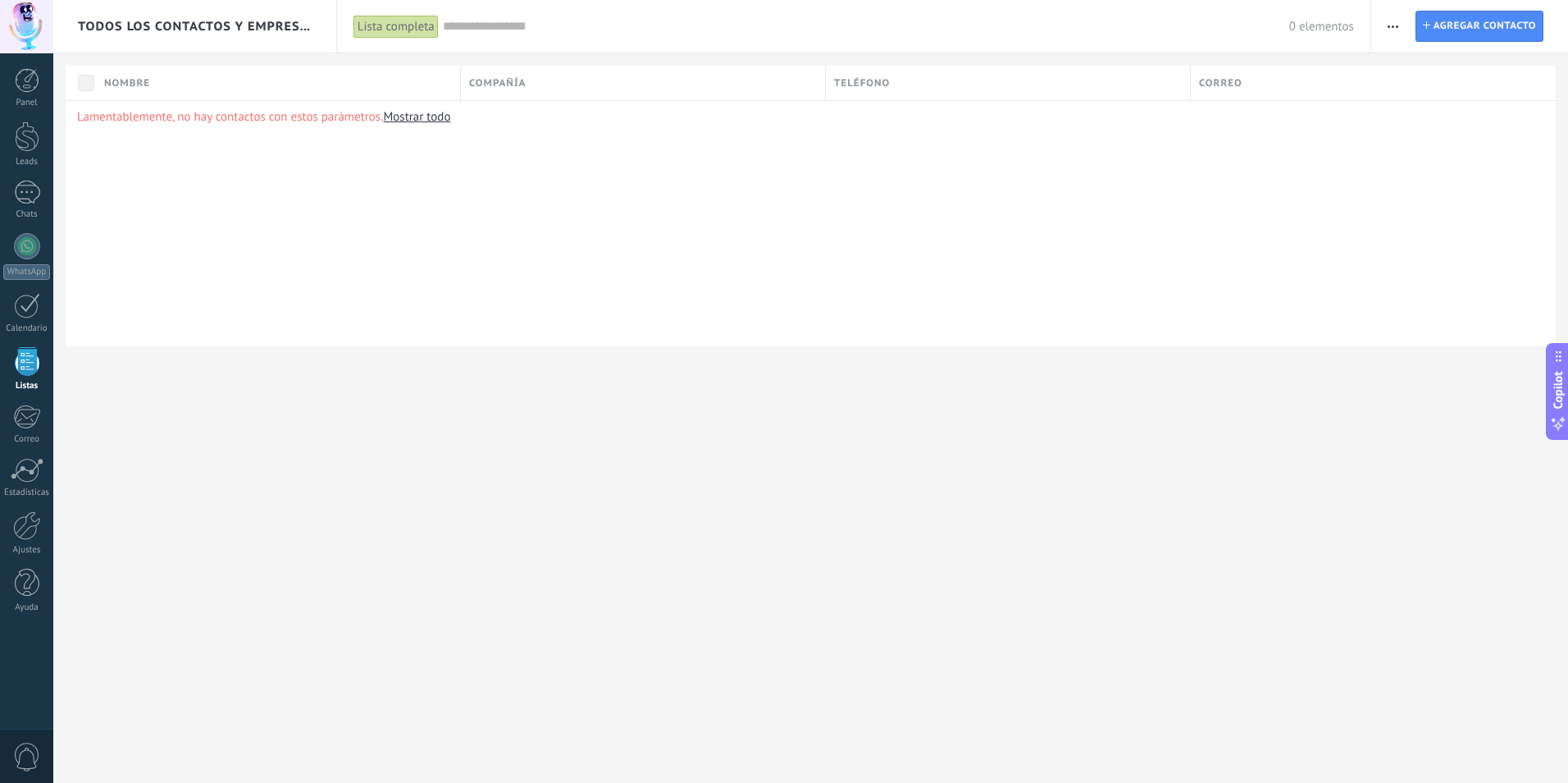
click at [35, 32] on div at bounding box center [26, 26] width 53 height 53
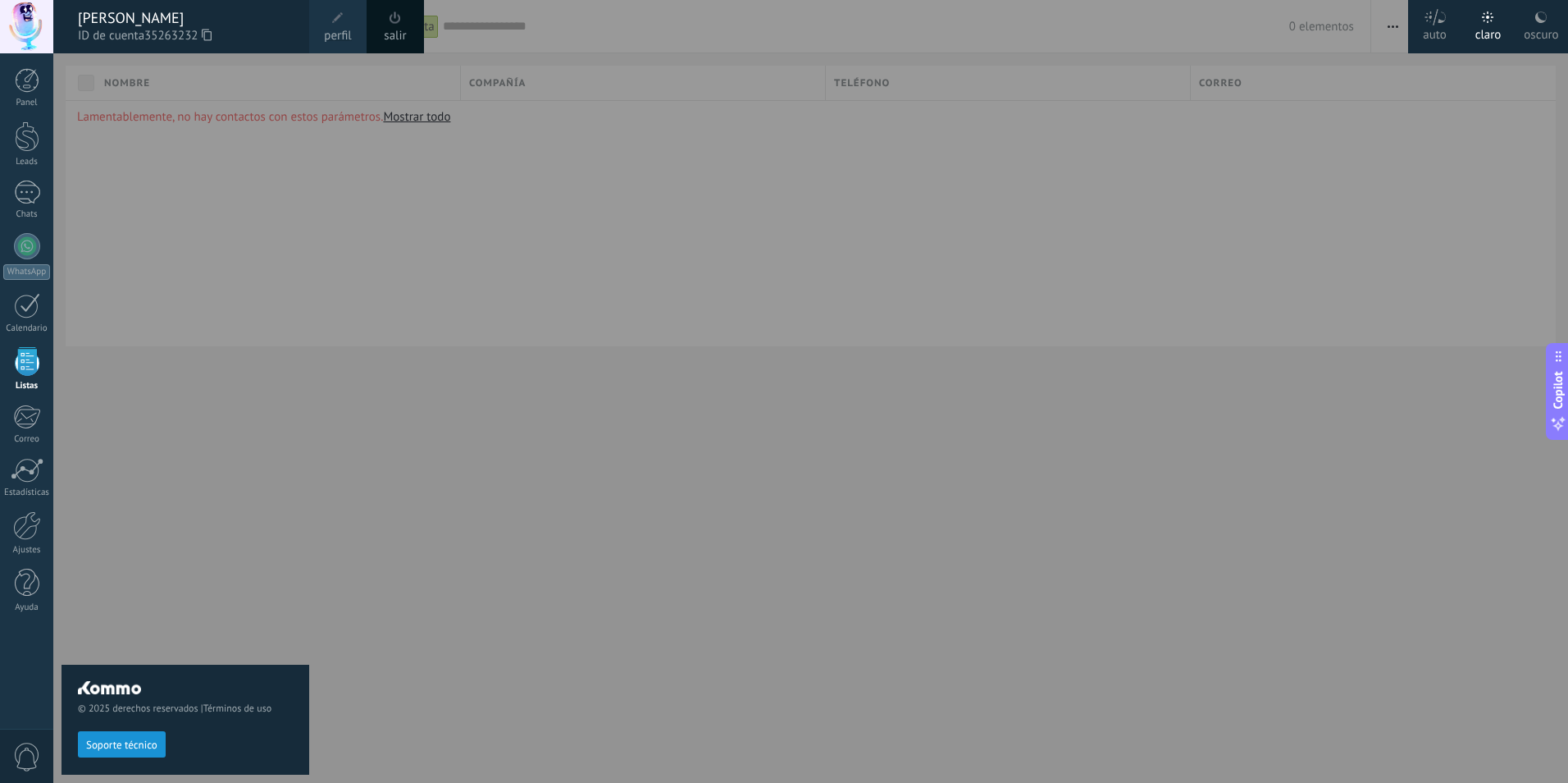
click at [392, 32] on link "salir" at bounding box center [394, 36] width 22 height 18
